Goal: Task Accomplishment & Management: Use online tool/utility

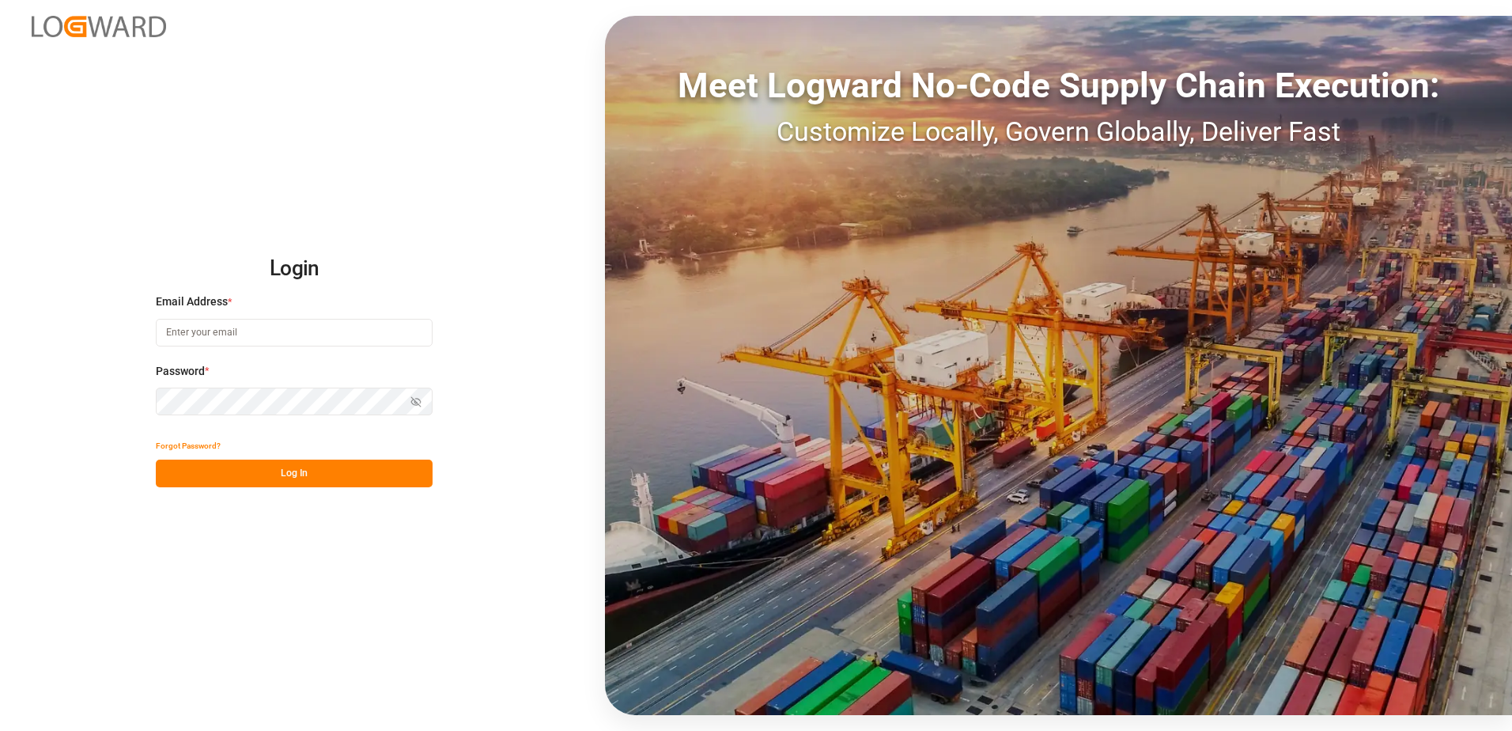
type input "[PERSON_NAME][EMAIL_ADDRESS][DOMAIN_NAME]"
drag, startPoint x: 303, startPoint y: 474, endPoint x: 311, endPoint y: 472, distance: 8.1
click at [303, 474] on button "Log In" at bounding box center [294, 473] width 277 height 28
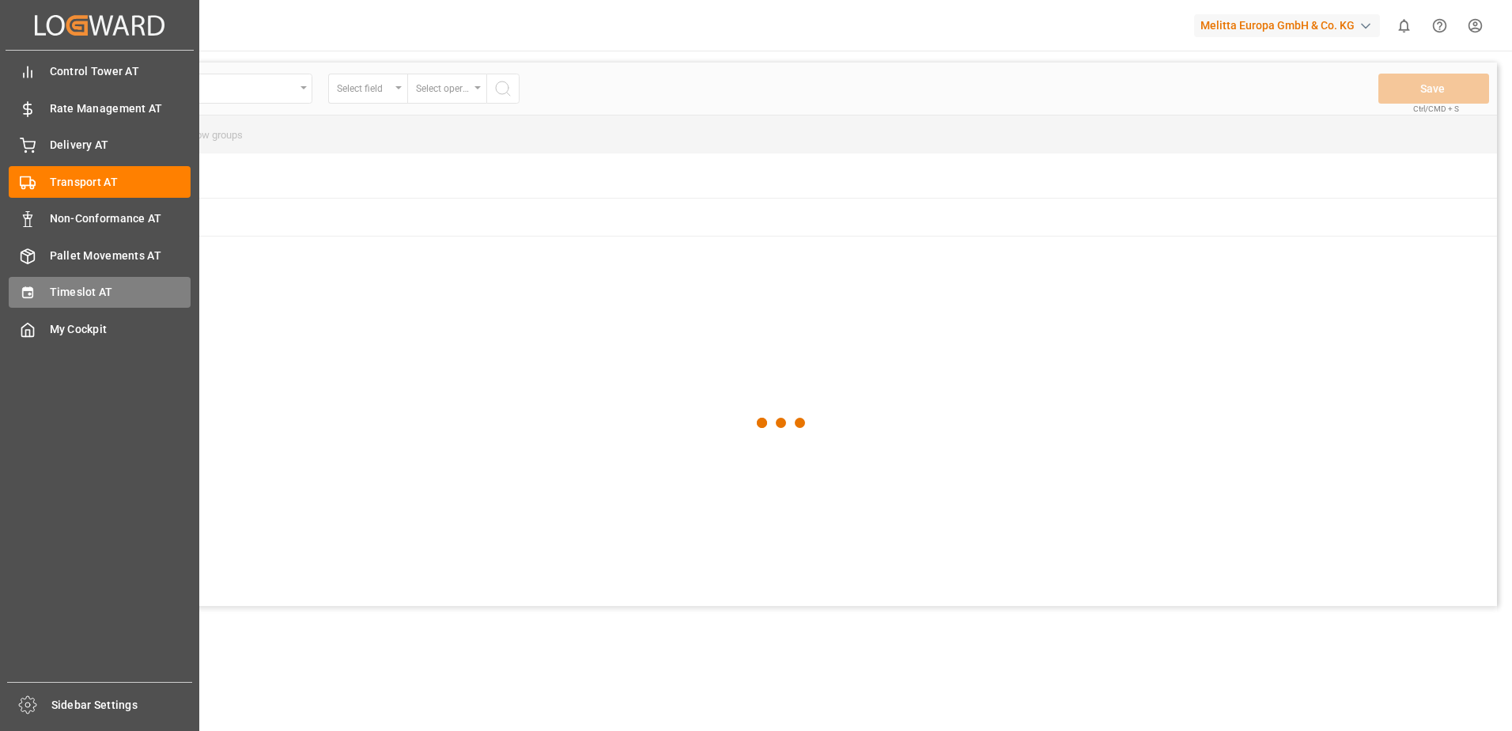
click at [39, 291] on div "Timeslot AT Timeslot AT" at bounding box center [100, 292] width 182 height 31
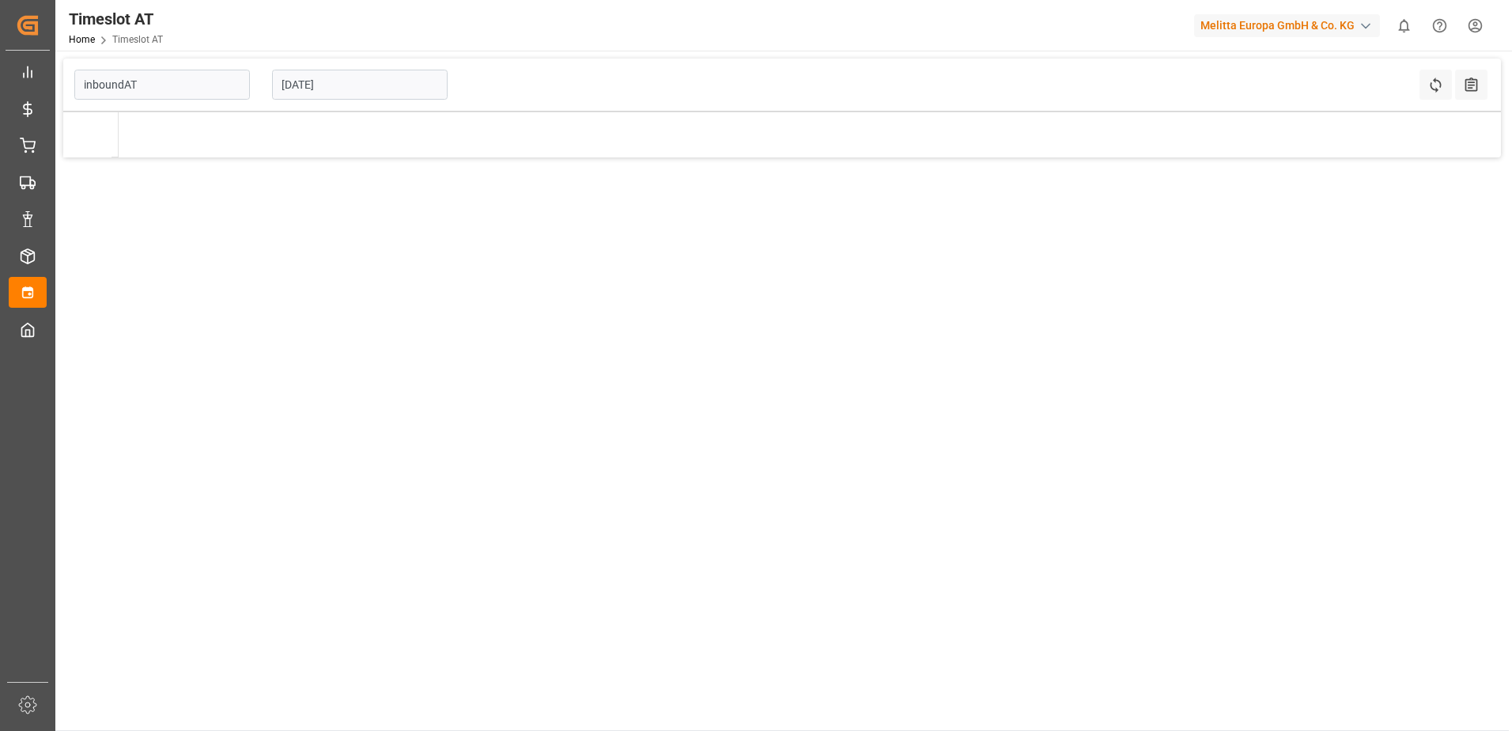
type input "Inbound AT"
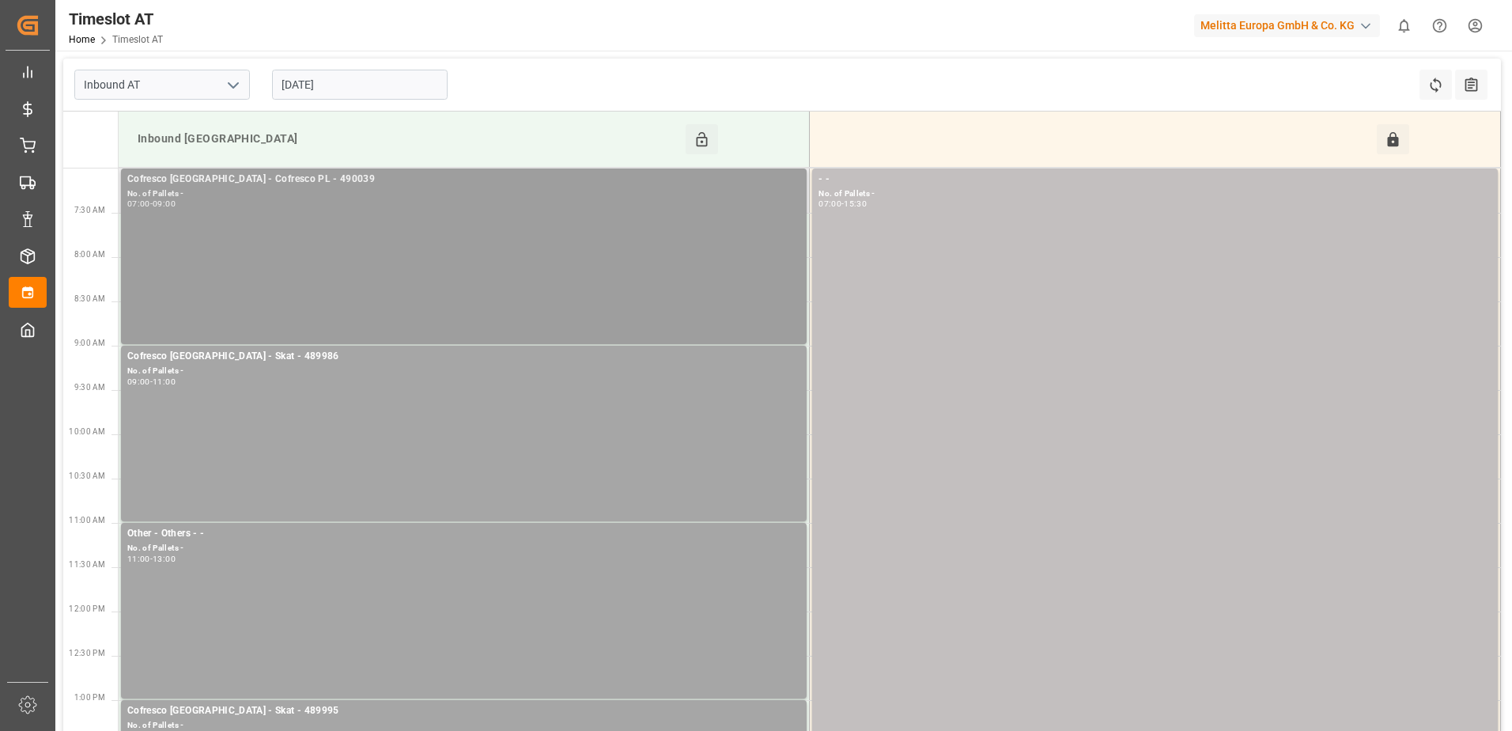
click at [689, 243] on div "Cofresco [GEOGRAPHIC_DATA] - Cofresco PL - 490039 No. of Pallets - 07:00 - 09:00" at bounding box center [463, 256] width 673 height 169
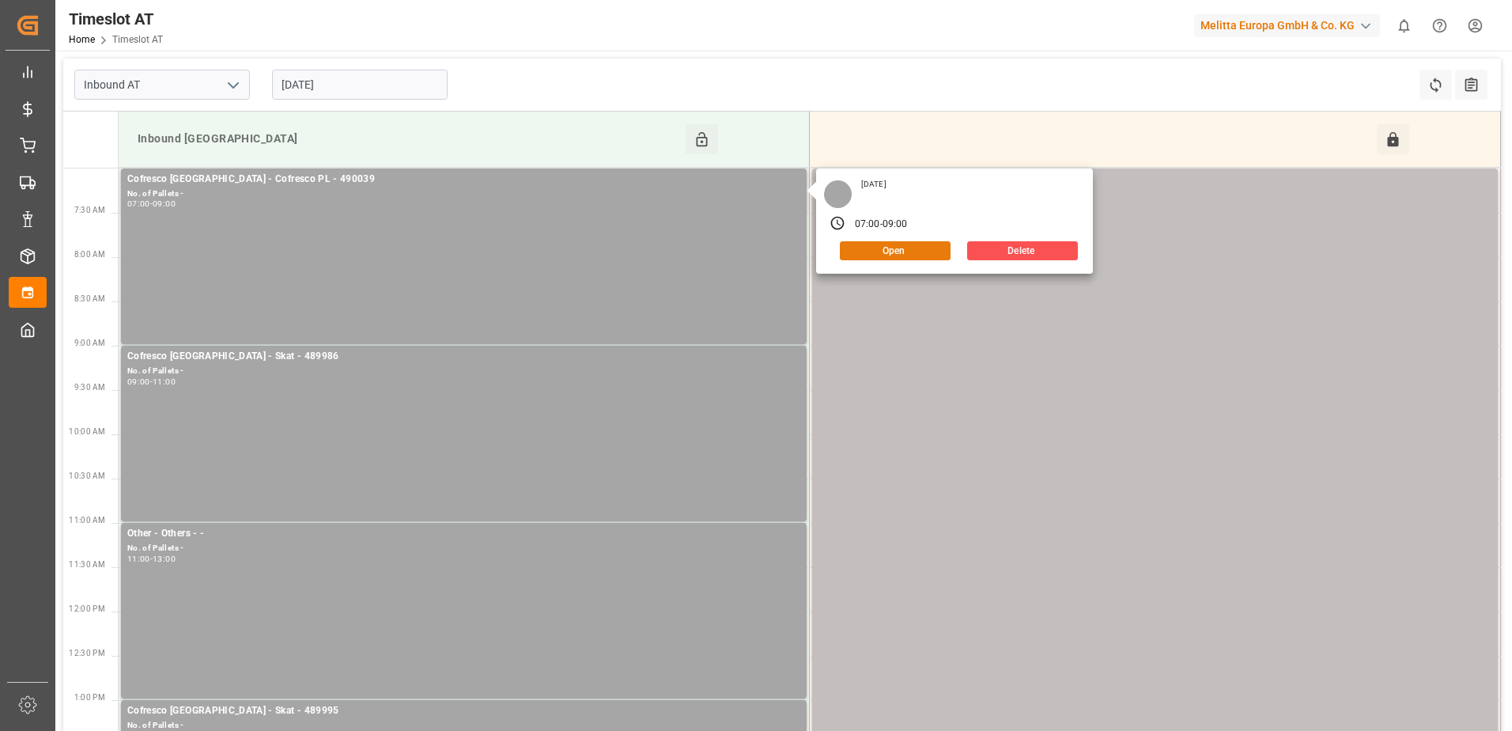
click at [920, 250] on button "Open" at bounding box center [895, 250] width 111 height 19
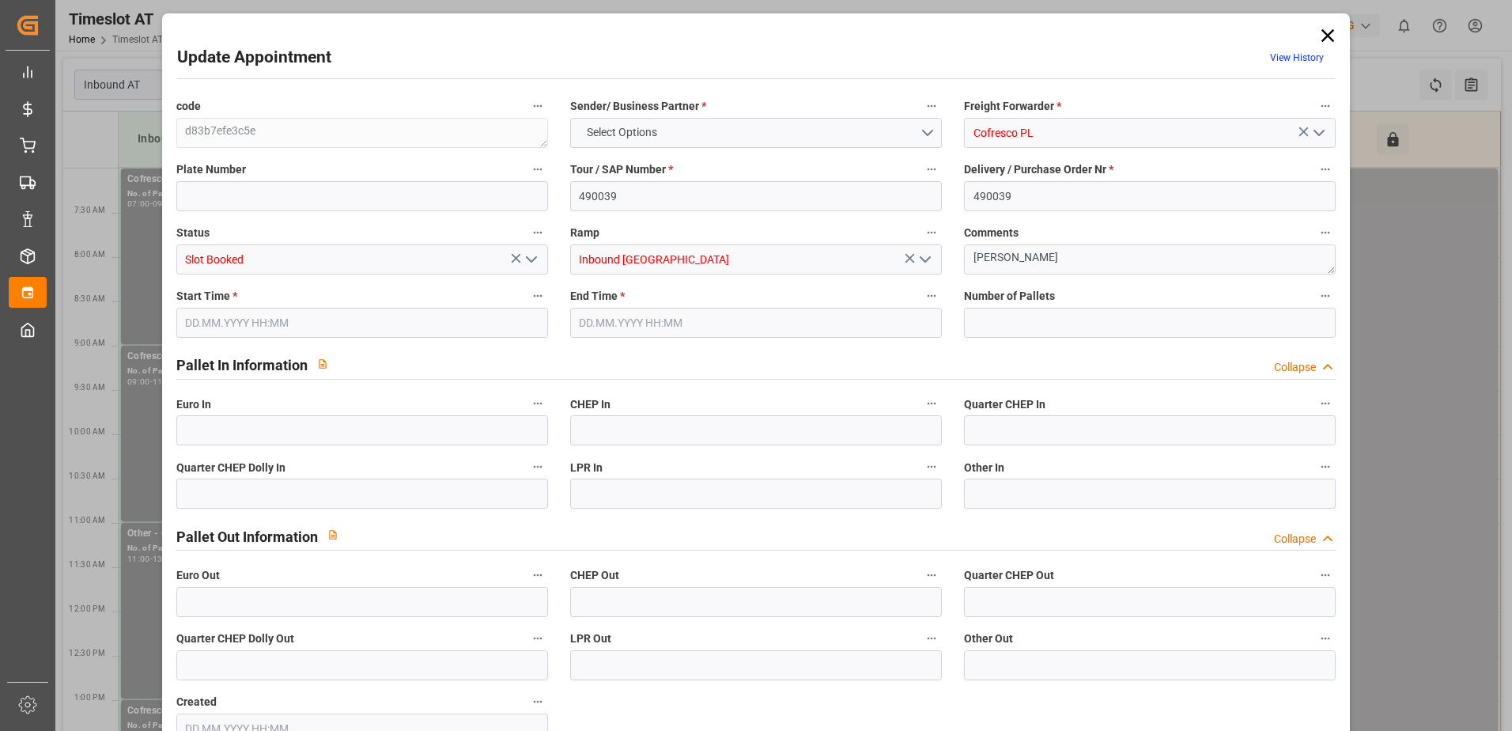
type input "0"
type input "[DATE] 07:00"
type input "[DATE] 09:00"
type input "[DATE] 13:18"
click at [989, 323] on input "0" at bounding box center [1150, 323] width 372 height 30
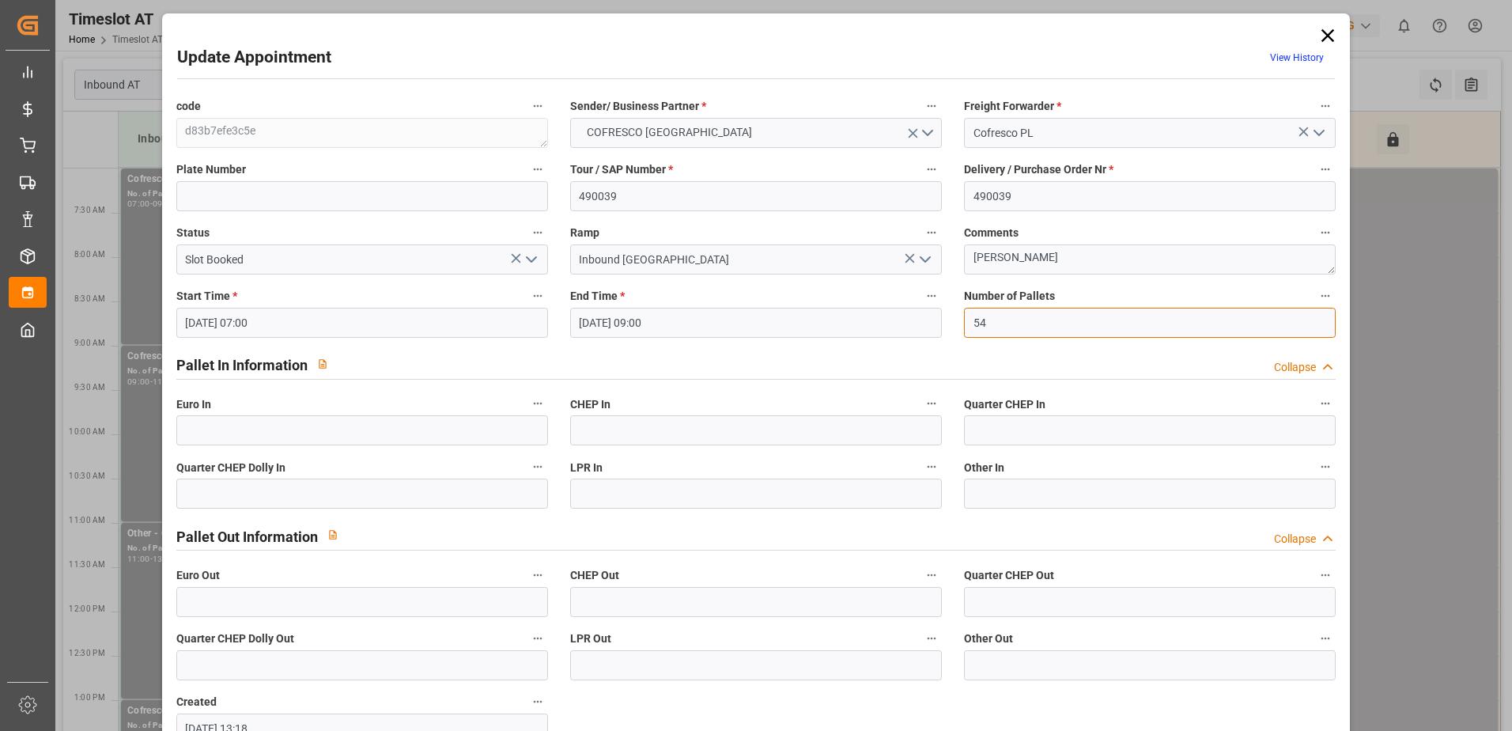
type input "54"
click at [240, 429] on input "text" at bounding box center [362, 430] width 372 height 30
type input "54"
click at [528, 262] on polyline "open menu" at bounding box center [531, 259] width 9 height 5
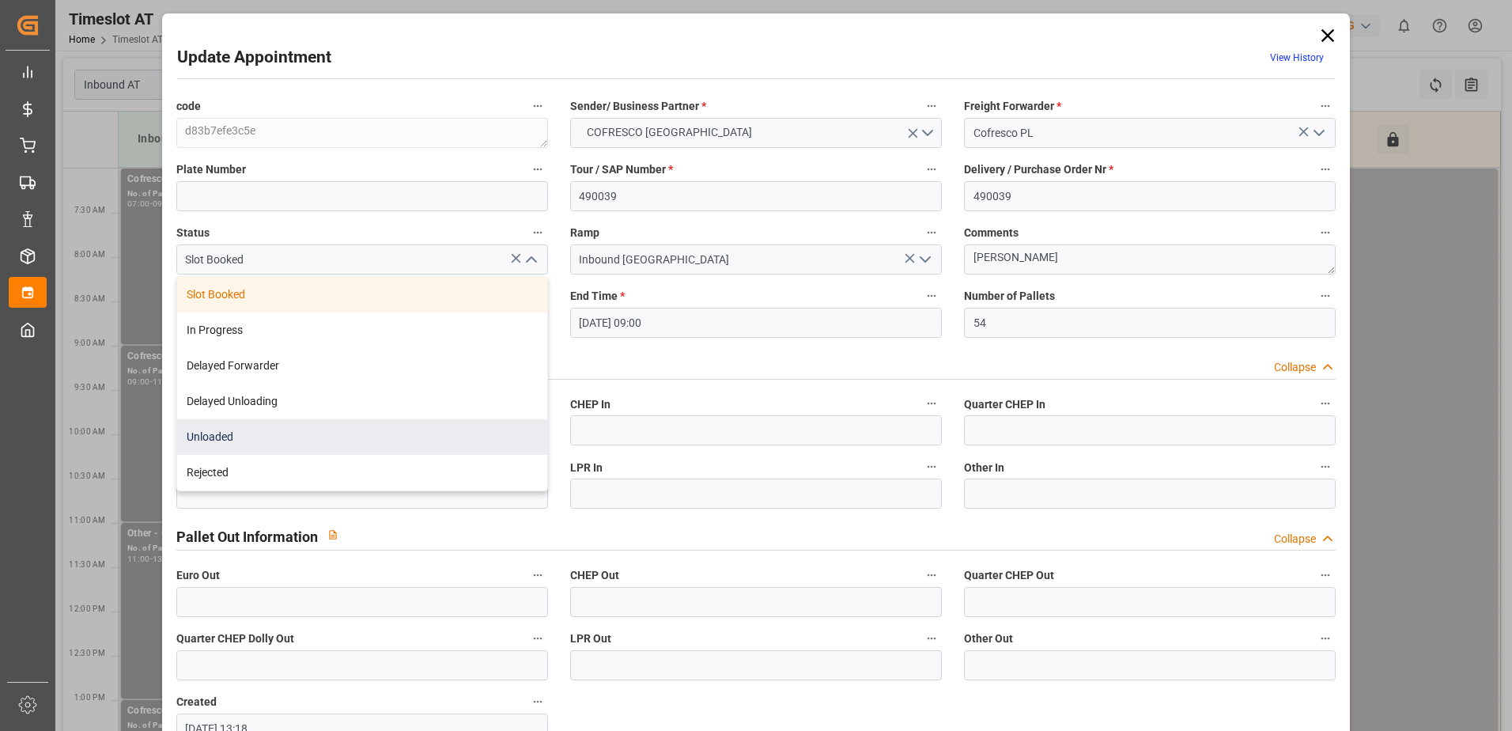
click at [408, 449] on div "Unloaded" at bounding box center [362, 437] width 370 height 36
type input "Unloaded"
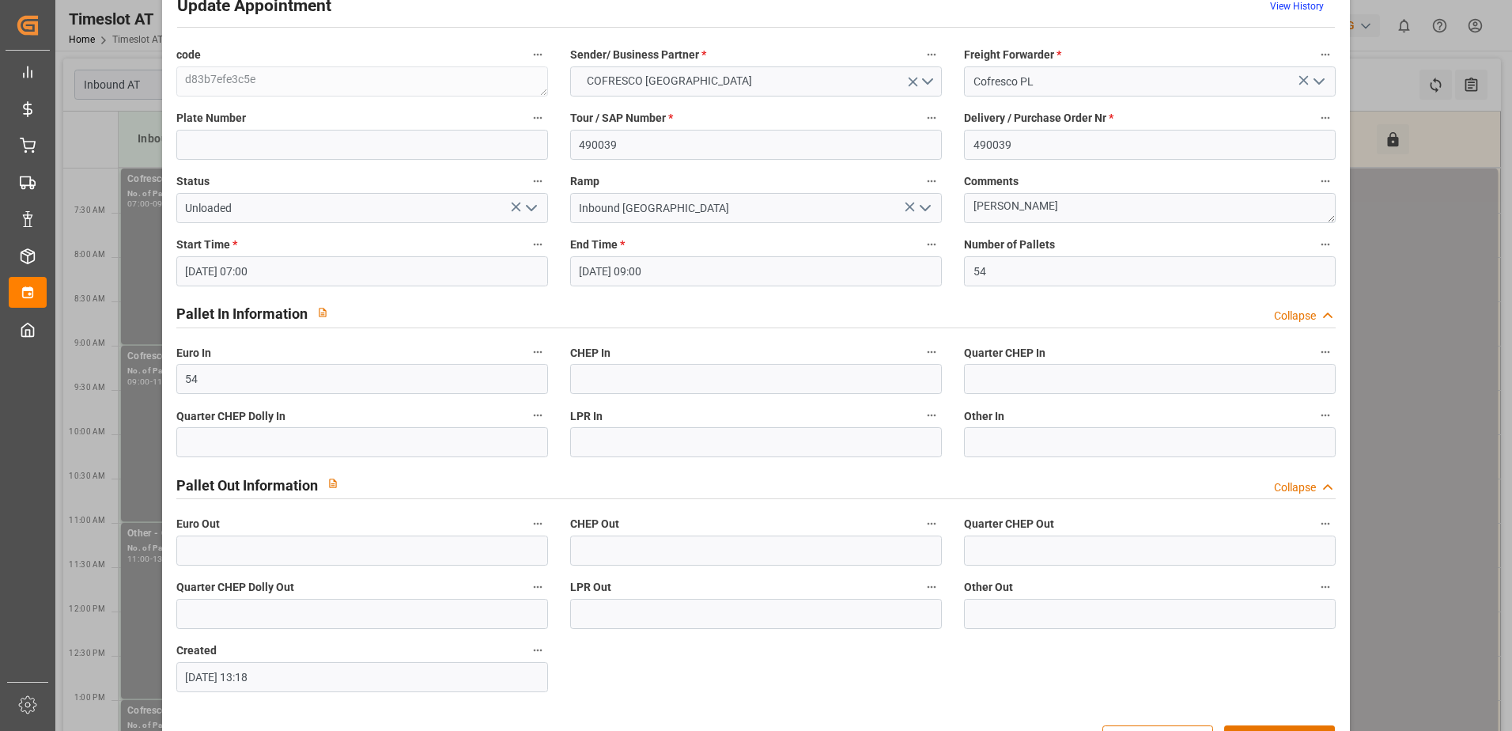
scroll to position [104, 0]
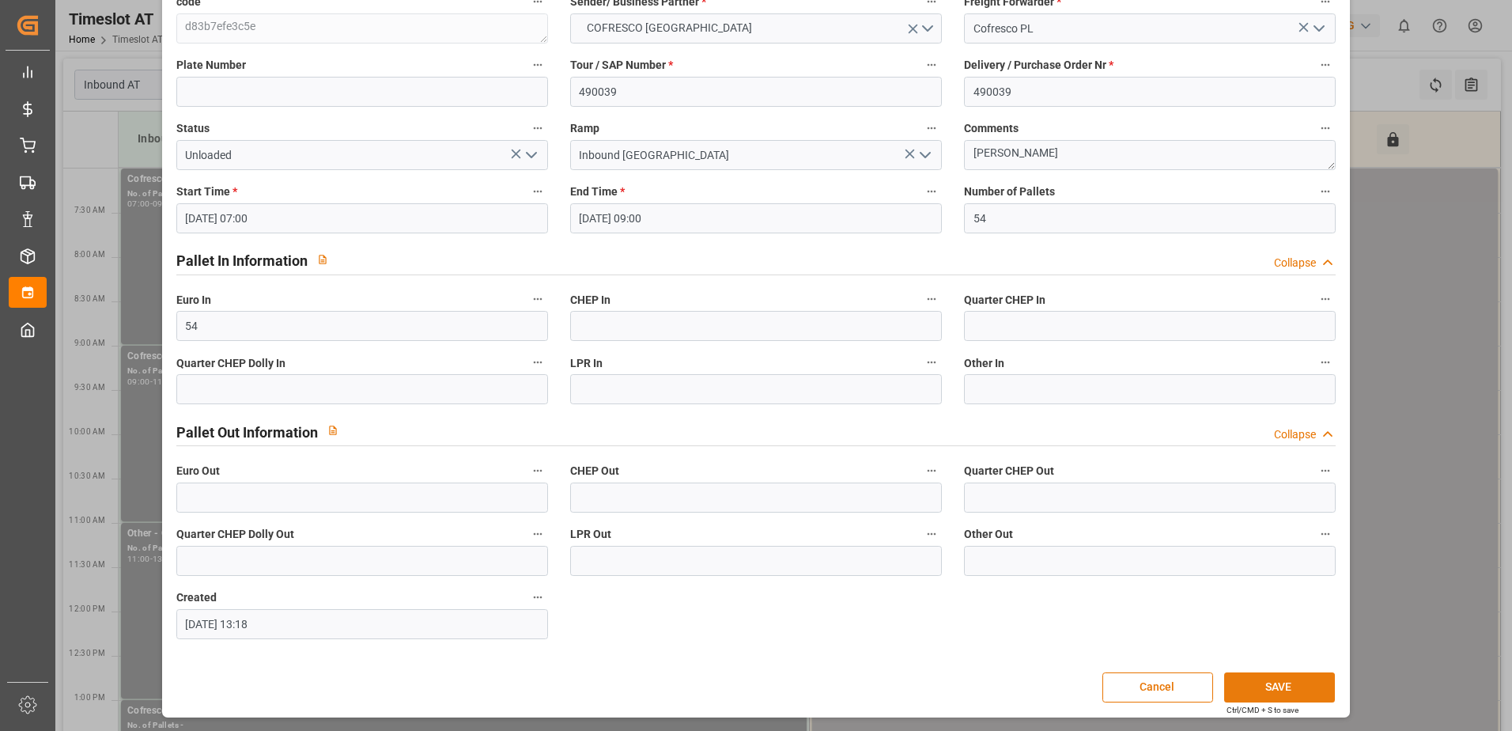
click at [1289, 685] on button "SAVE" at bounding box center [1279, 687] width 111 height 30
